Goal: Information Seeking & Learning: Learn about a topic

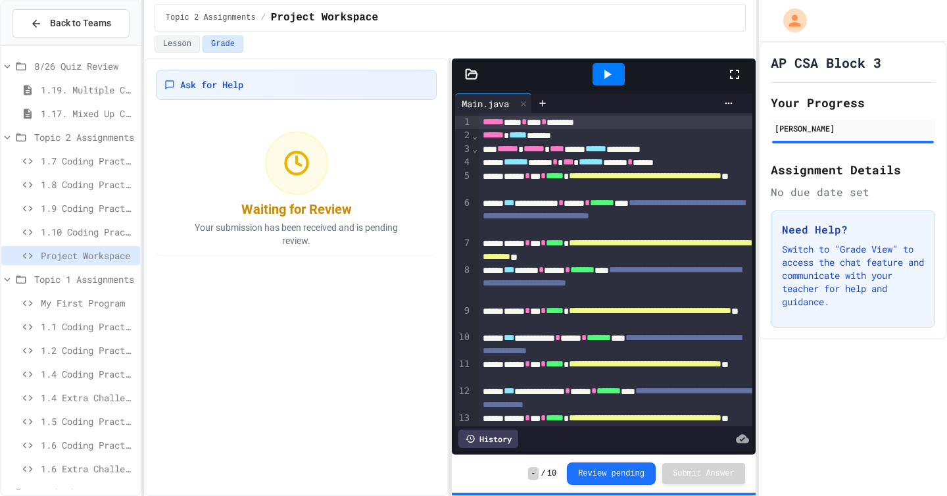
click at [52, 229] on span "1.10 Coding Practice" at bounding box center [88, 232] width 94 height 14
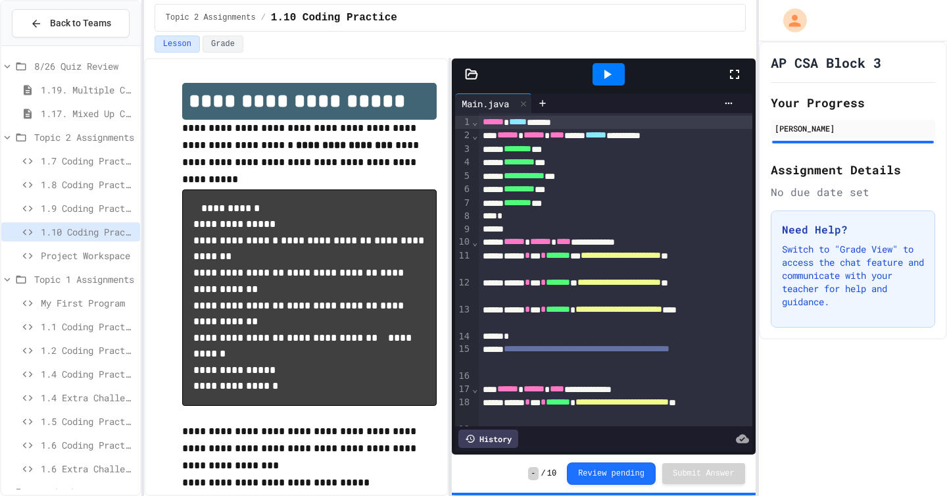
click at [52, 211] on span "1.9 Coding Practice" at bounding box center [88, 208] width 94 height 14
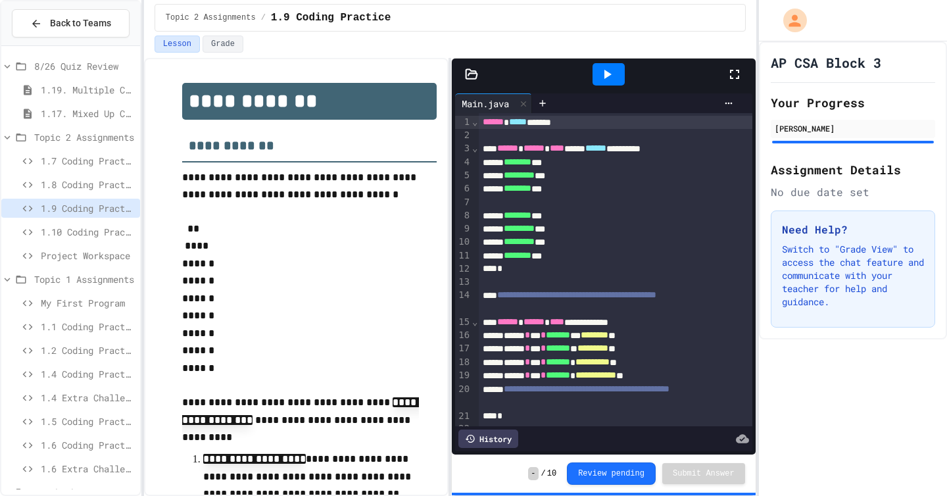
click at [50, 179] on span "1.8 Coding Practice" at bounding box center [88, 184] width 94 height 14
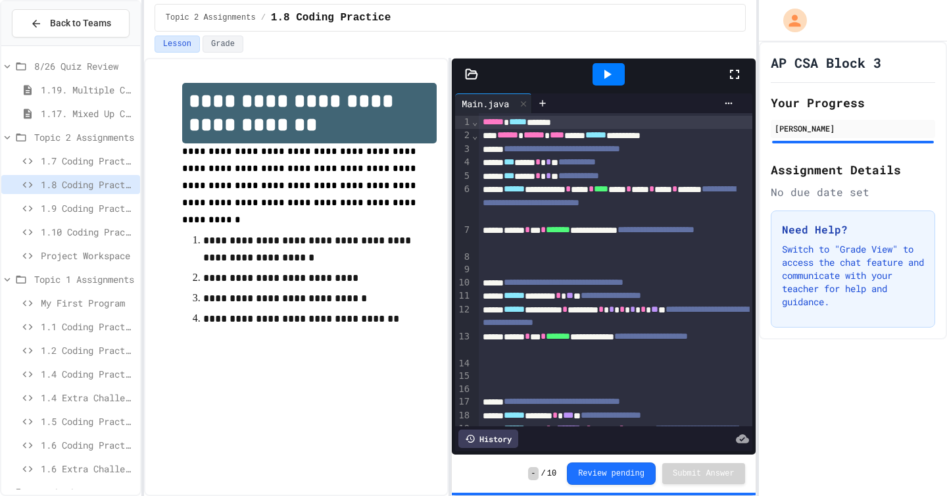
click at [57, 166] on span "1.7 Coding Practice" at bounding box center [88, 161] width 94 height 14
